Goal: Information Seeking & Learning: Learn about a topic

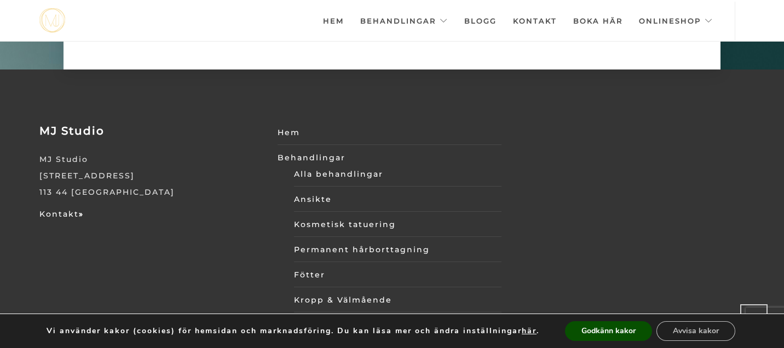
scroll to position [3646, 0]
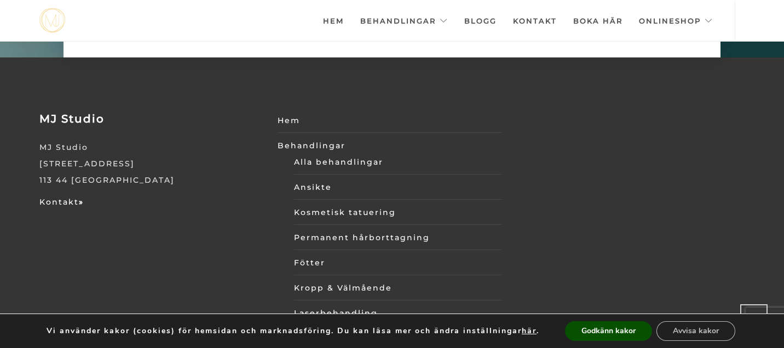
drag, startPoint x: 140, startPoint y: 151, endPoint x: 39, endPoint y: 150, distance: 100.8
click at [39, 150] on div "MJ Studio MJ Studio Upplandsgatan 74 113 44 Stockholm Kontakt »" at bounding box center [151, 161] width 240 height 98
drag, startPoint x: 38, startPoint y: 150, endPoint x: 106, endPoint y: 154, distance: 67.5
click at [106, 154] on div "MJ Studio MJ Studio Upplandsgatan 74 113 44 Stockholm Kontakt »" at bounding box center [151, 161] width 240 height 98
drag, startPoint x: 133, startPoint y: 149, endPoint x: 26, endPoint y: 147, distance: 106.8
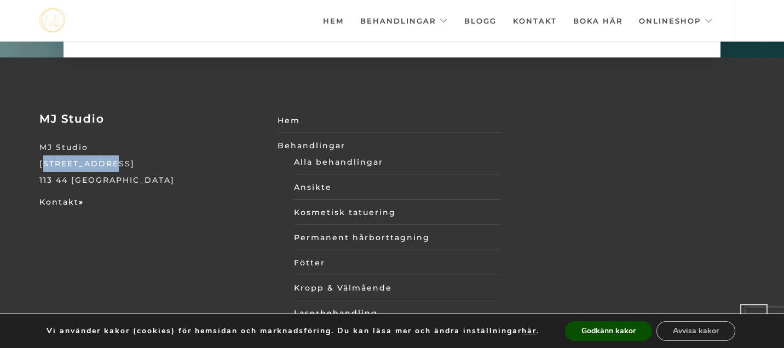
click at [26, 147] on div "MJ Studio MJ Studio Upplandsgatan 74 113 44 Stockholm Kontakt » Hem Behandlinga…" at bounding box center [392, 287] width 784 height 461
copy p "[STREET_ADDRESS]"
click at [312, 179] on link "Ansikte" at bounding box center [398, 187] width 208 height 16
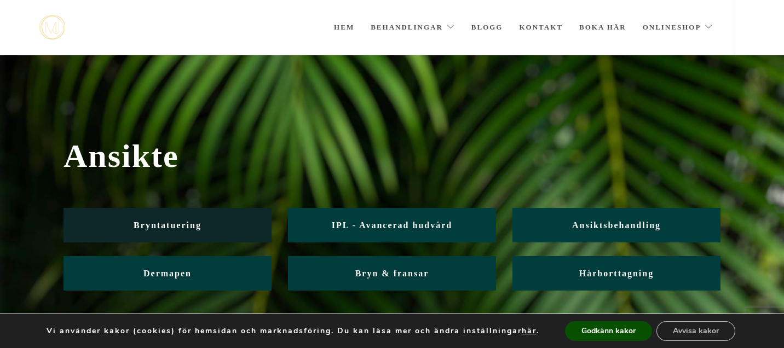
click at [181, 229] on span "Bryntatuering" at bounding box center [168, 225] width 68 height 9
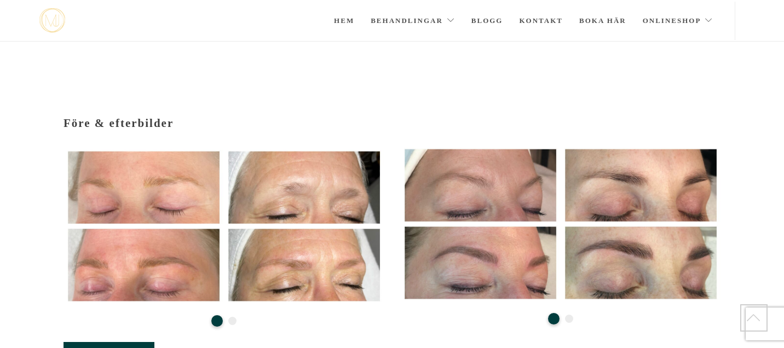
scroll to position [135, 0]
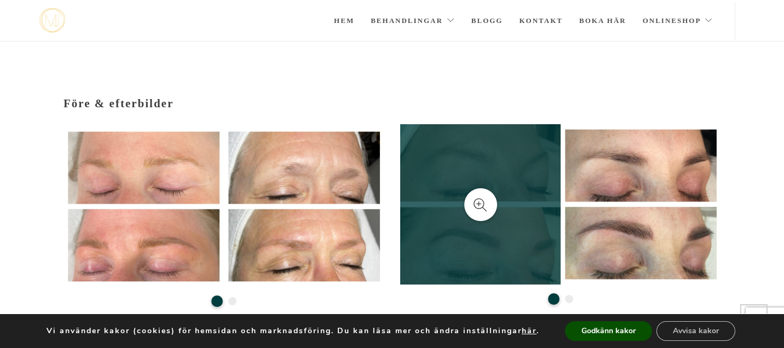
click at [487, 198] on icon at bounding box center [481, 205] width 14 height 14
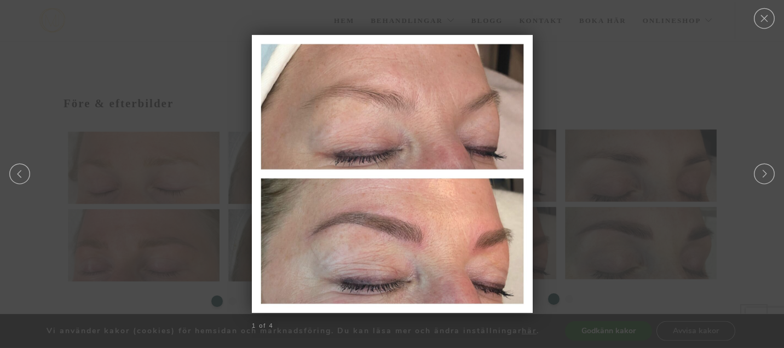
click at [580, 275] on div at bounding box center [392, 173] width 784 height 11299
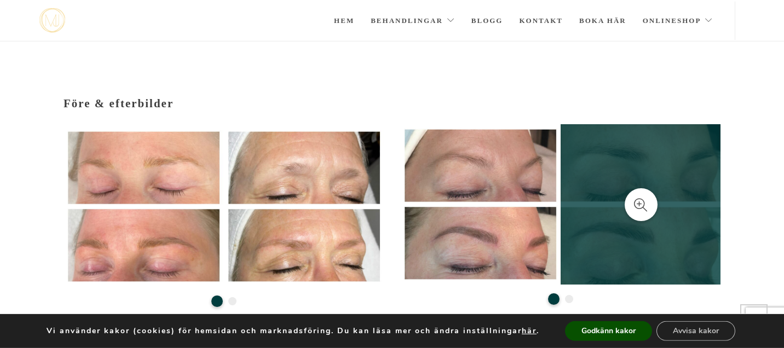
click at [647, 164] on link at bounding box center [641, 204] width 160 height 160
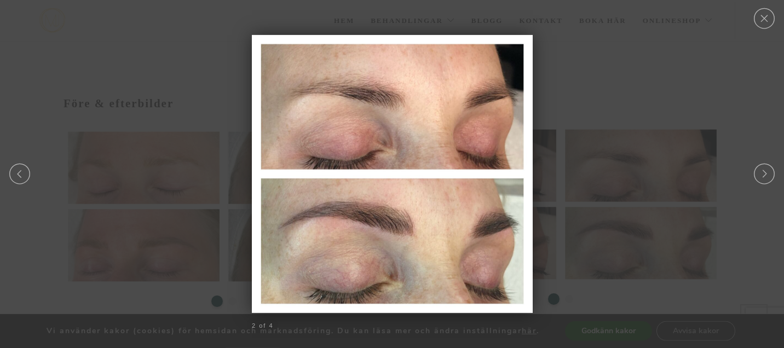
click at [677, 74] on div at bounding box center [392, 173] width 784 height 11299
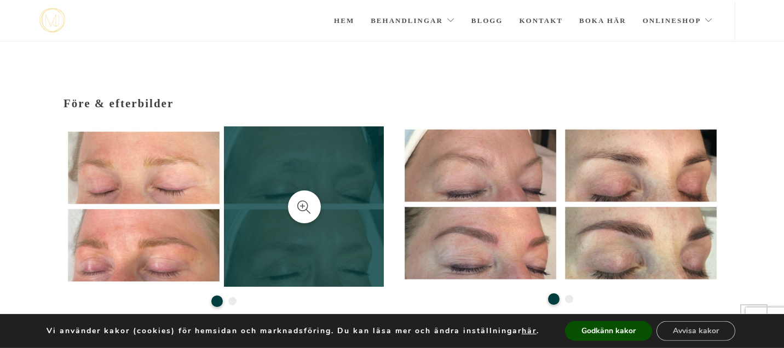
click at [290, 157] on link at bounding box center [304, 206] width 160 height 160
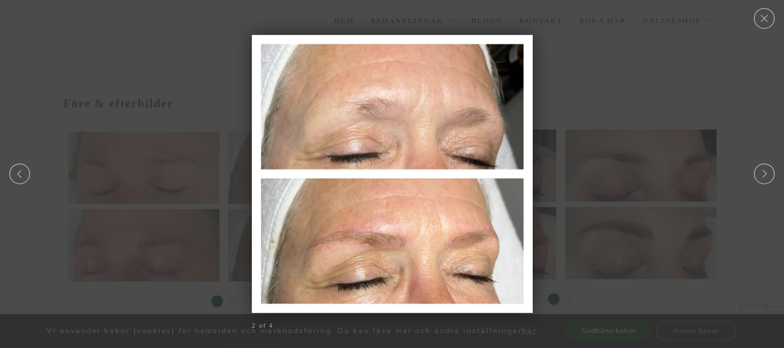
click at [595, 76] on div at bounding box center [392, 173] width 784 height 11299
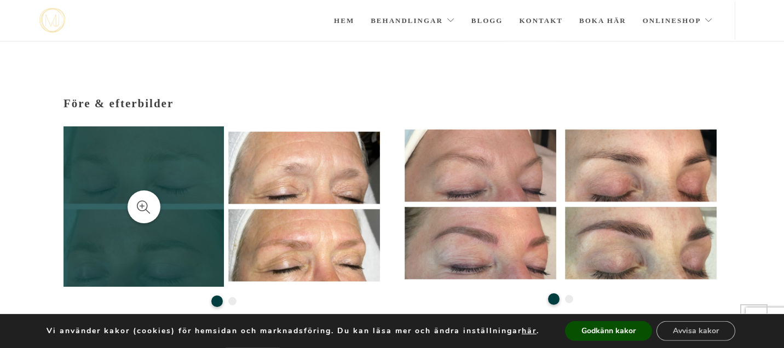
click at [159, 186] on link at bounding box center [144, 206] width 160 height 160
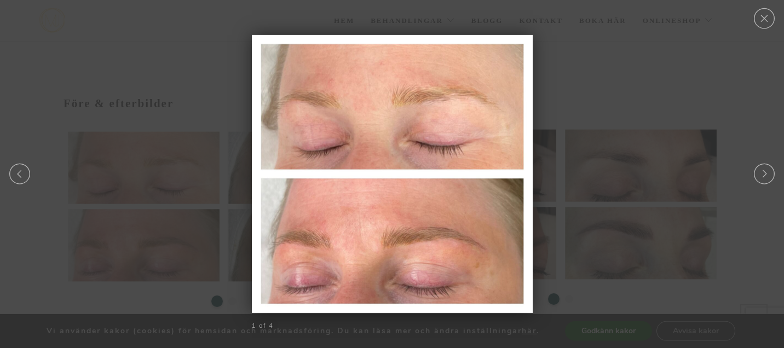
click at [571, 70] on div at bounding box center [392, 173] width 784 height 11299
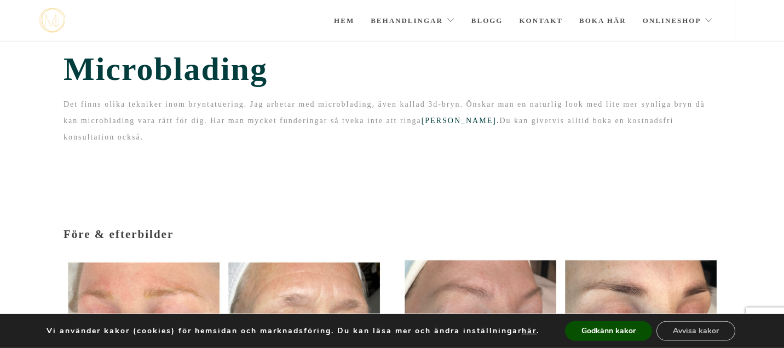
scroll to position [0, 0]
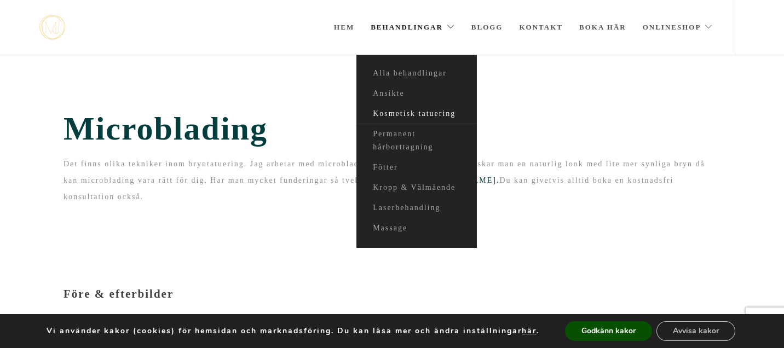
click at [409, 112] on link "Kosmetisk tatuering" at bounding box center [416, 114] width 120 height 20
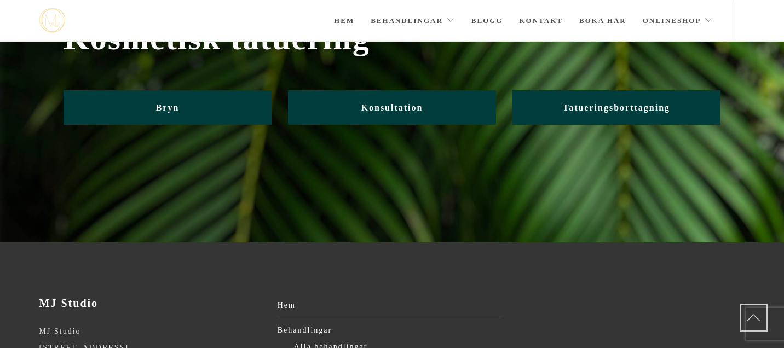
scroll to position [73, 0]
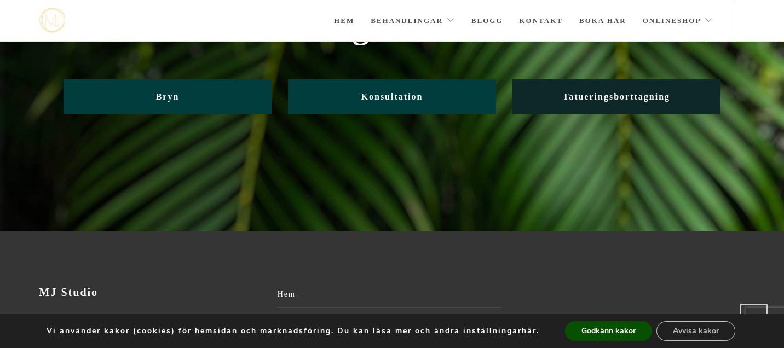
click at [645, 94] on span "Tatueringsborttagning" at bounding box center [616, 96] width 107 height 9
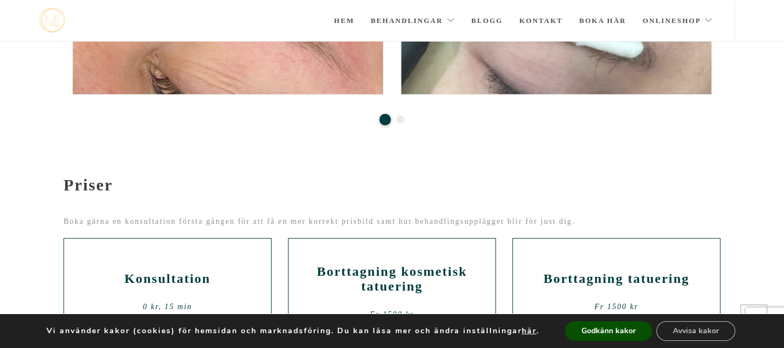
scroll to position [560, 0]
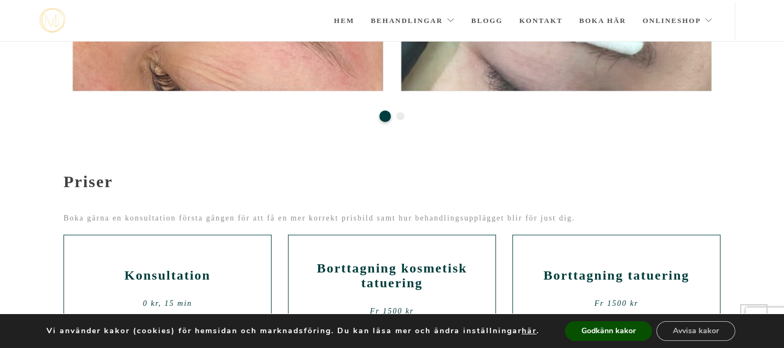
click at [402, 120] on button "2" at bounding box center [400, 116] width 8 height 8
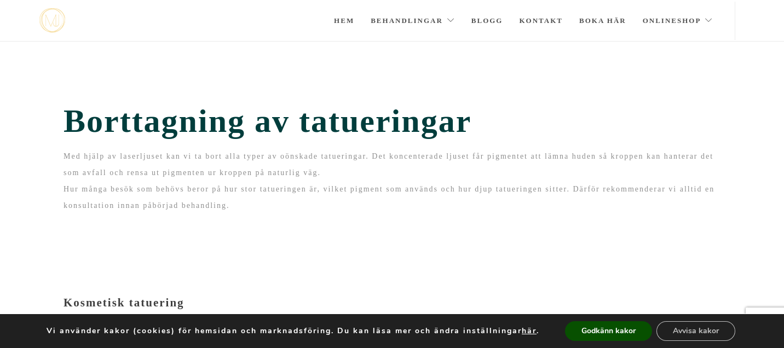
scroll to position [0, 0]
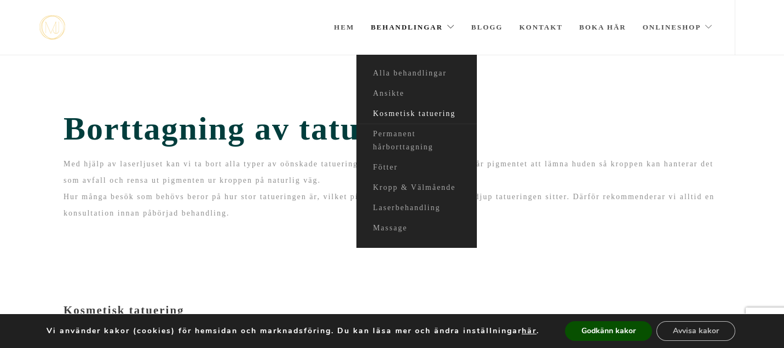
click at [400, 112] on link "Kosmetisk tatuering" at bounding box center [416, 114] width 120 height 20
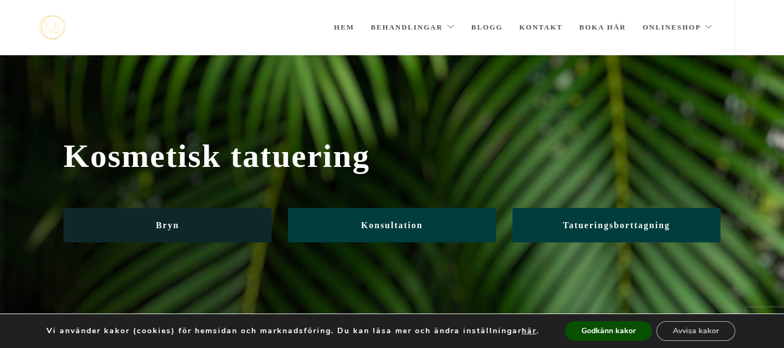
click at [213, 223] on link "Bryn" at bounding box center [168, 225] width 208 height 34
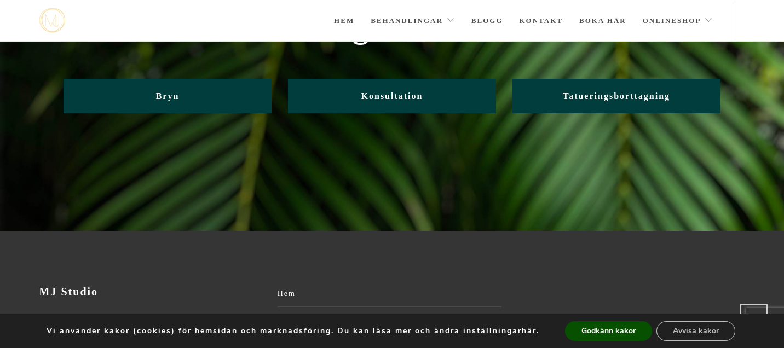
scroll to position [50, 0]
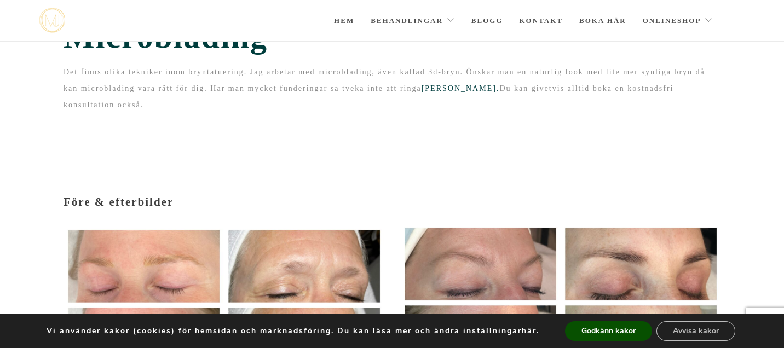
scroll to position [31, 0]
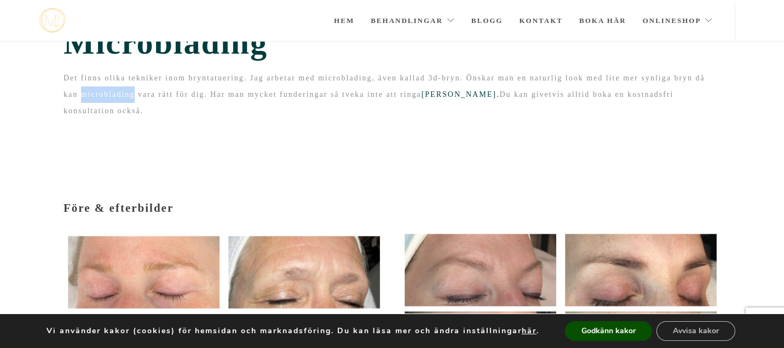
drag, startPoint x: 134, startPoint y: 96, endPoint x: 83, endPoint y: 96, distance: 50.9
click at [83, 96] on p "Det finns olika tekniker inom bryntatuering. Jag arbetar med microblading, även…" at bounding box center [392, 94] width 657 height 49
copy p "microblading"
